Goal: Task Accomplishment & Management: Use online tool/utility

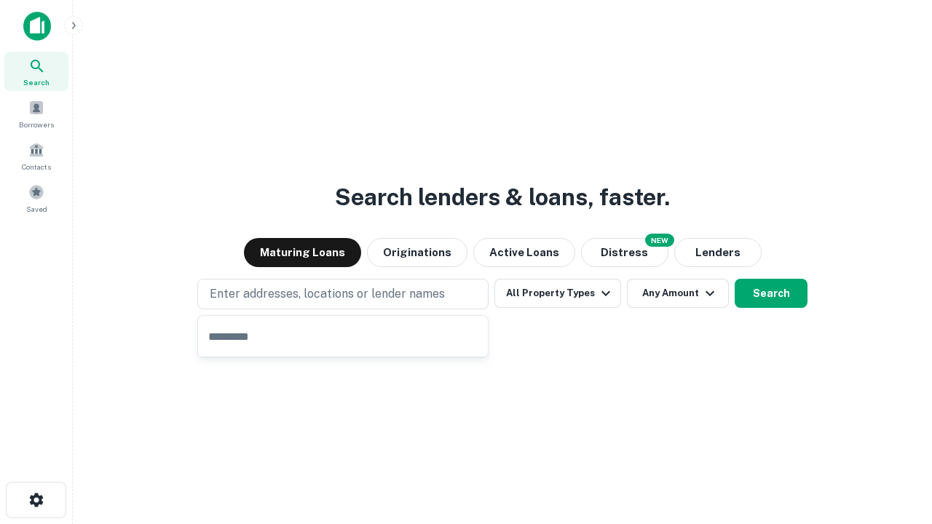
type input "**********"
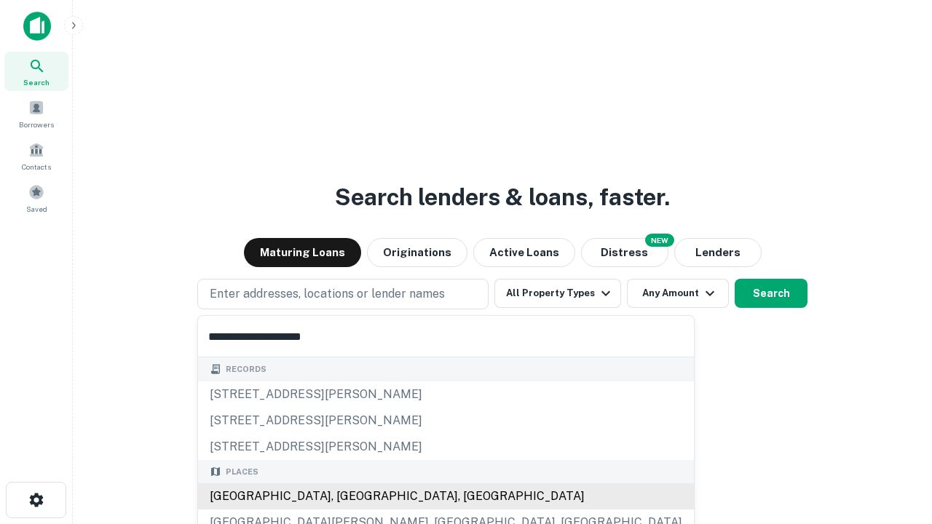
click at [348, 496] on div "Santa Monica, CA, USA" at bounding box center [446, 496] width 496 height 26
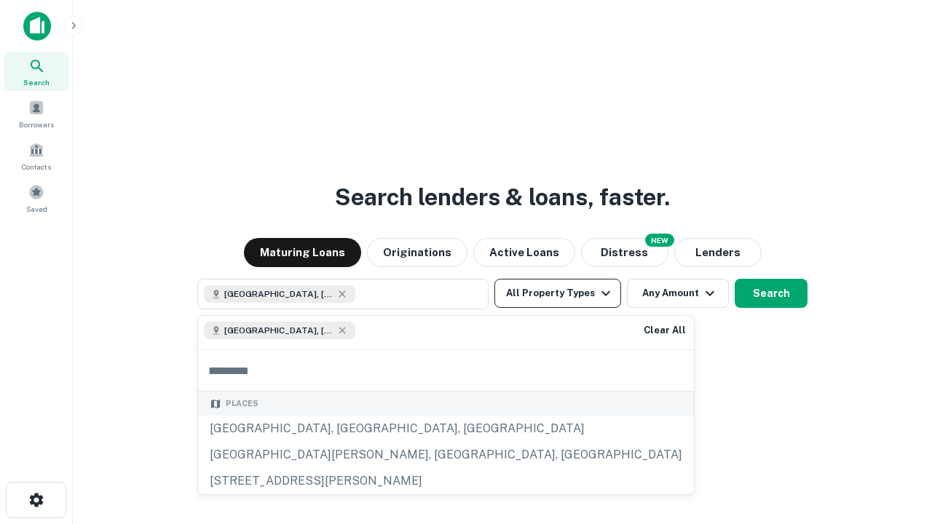
click at [558, 293] on button "All Property Types" at bounding box center [557, 293] width 127 height 29
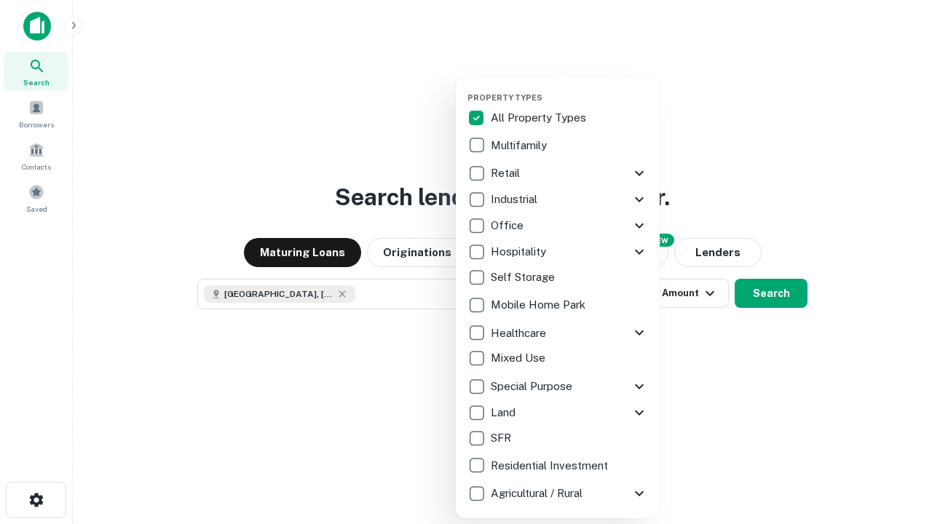
click at [569, 88] on button "button" at bounding box center [569, 88] width 204 height 1
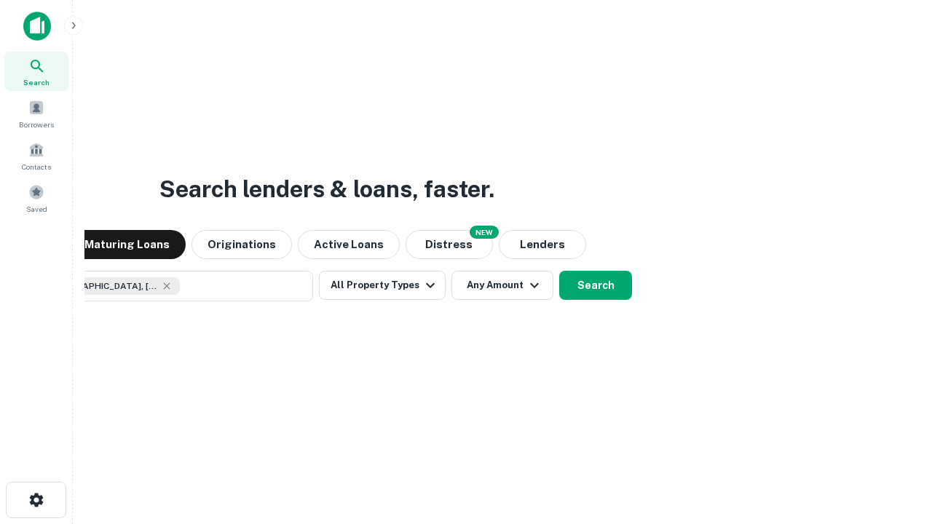
scroll to position [23, 0]
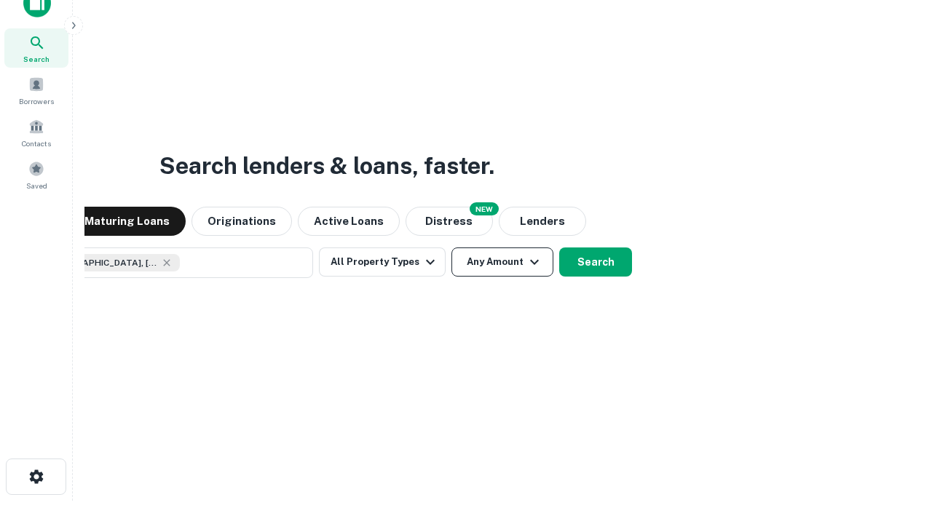
click at [451, 247] on button "Any Amount" at bounding box center [502, 261] width 102 height 29
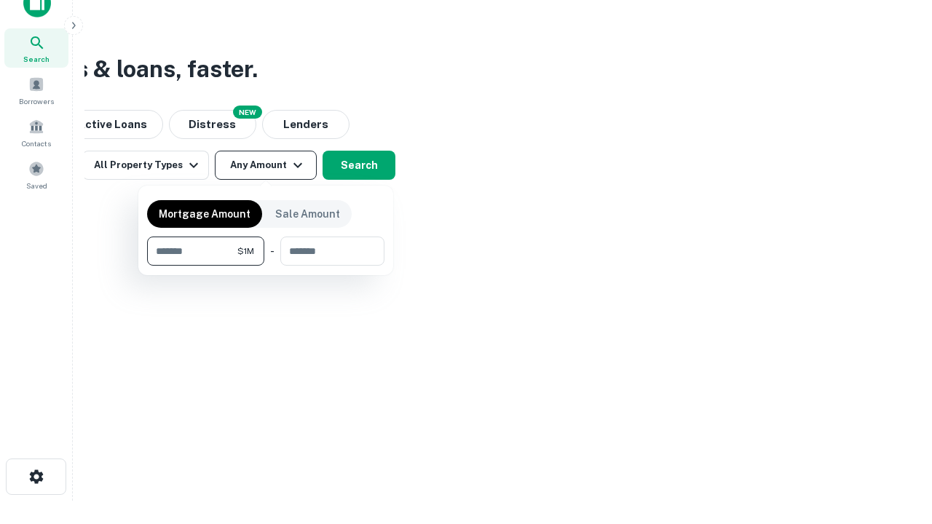
type input "*******"
click at [266, 266] on button "button" at bounding box center [265, 266] width 237 height 1
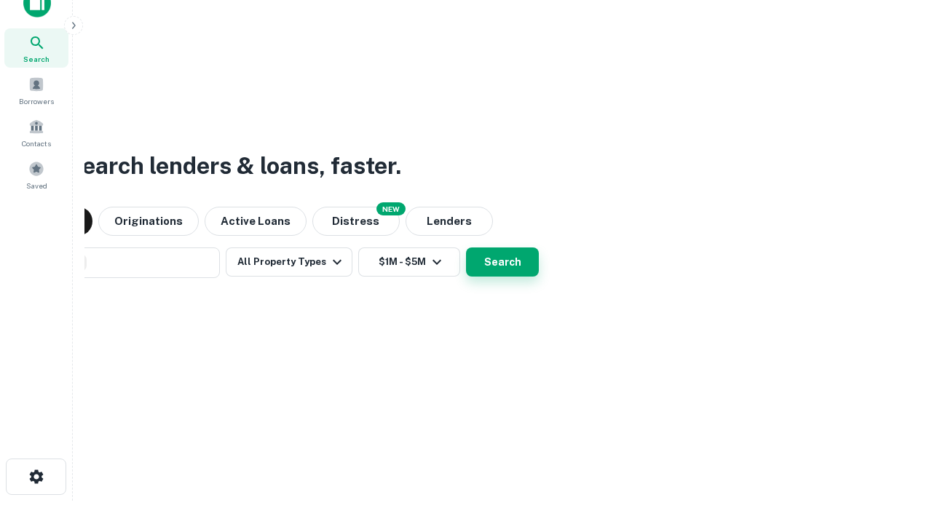
click at [466, 247] on button "Search" at bounding box center [502, 261] width 73 height 29
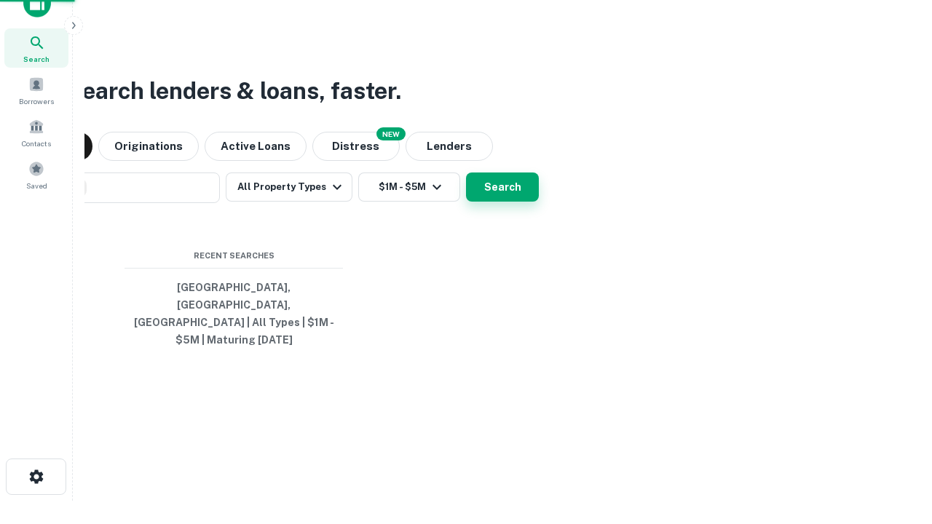
scroll to position [47, 412]
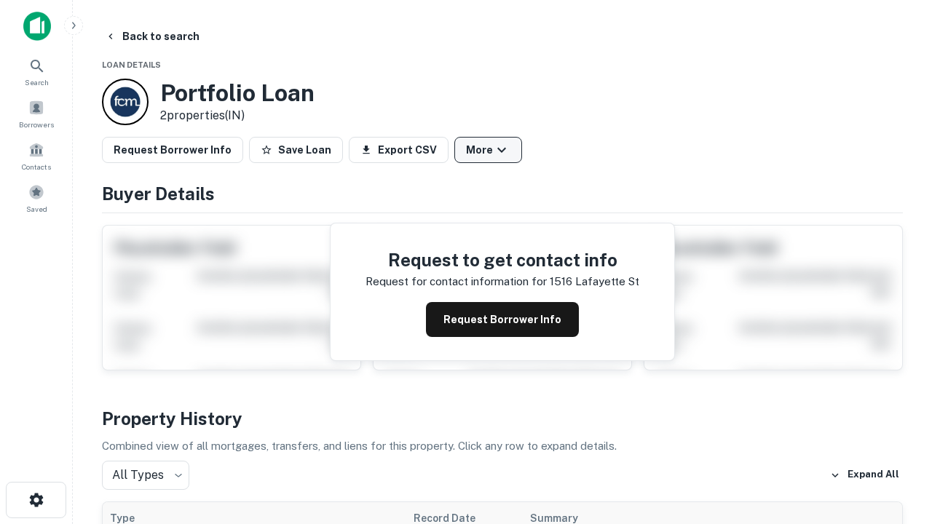
click at [488, 150] on button "More" at bounding box center [488, 150] width 68 height 26
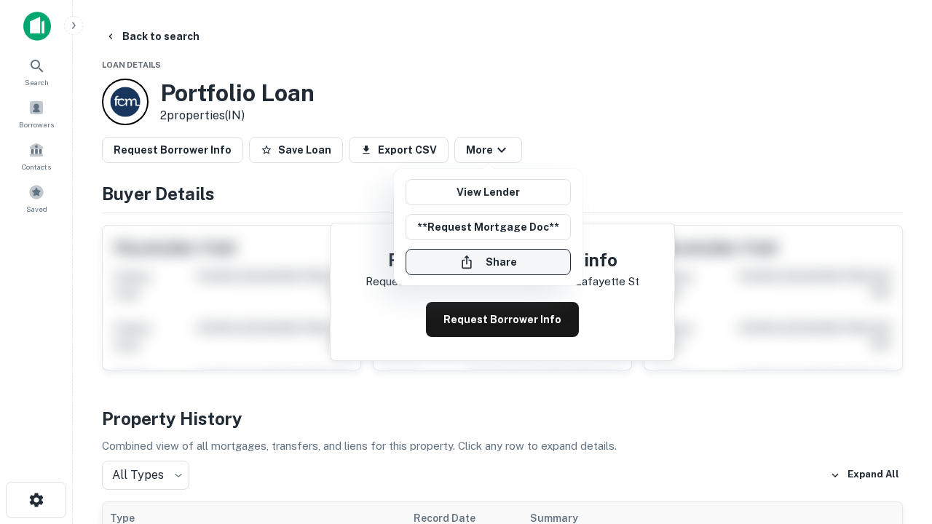
click at [488, 262] on button "Share" at bounding box center [487, 262] width 165 height 26
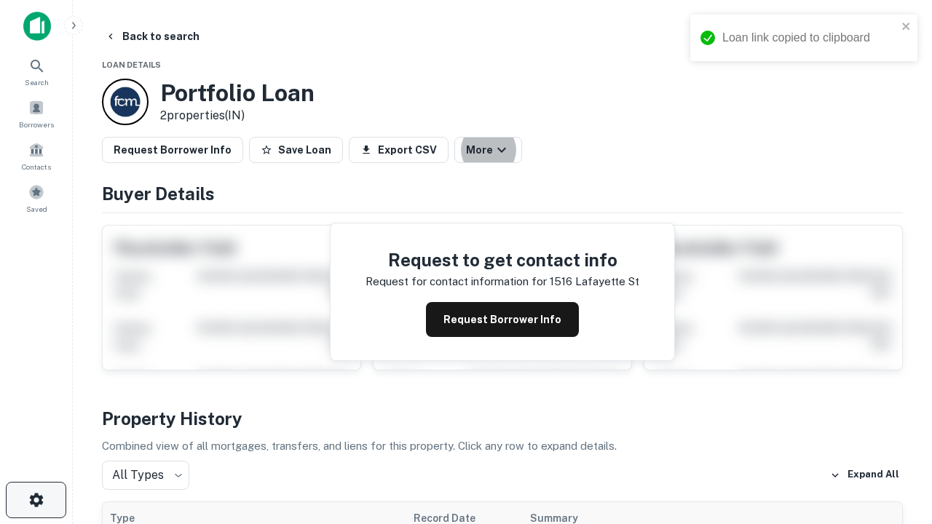
click at [36, 500] on icon "button" at bounding box center [36, 499] width 17 height 17
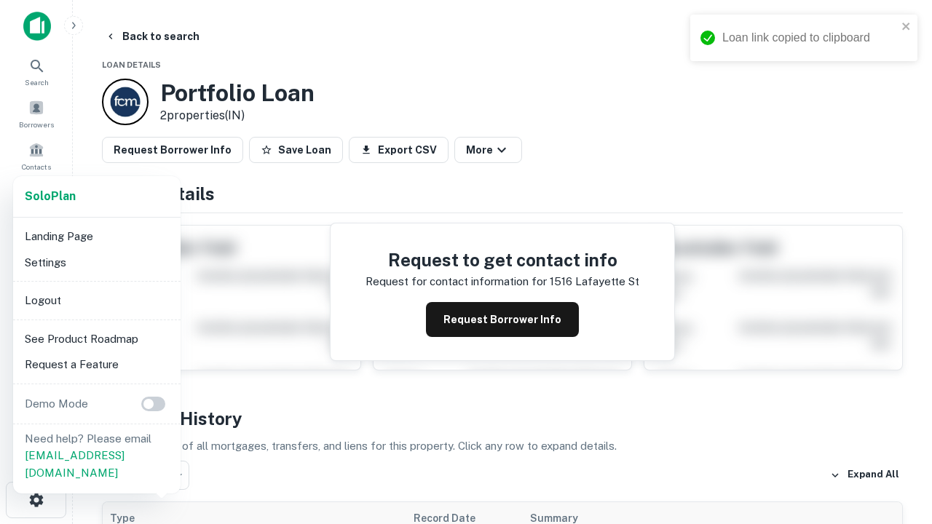
click at [96, 300] on li "Logout" at bounding box center [97, 301] width 156 height 26
